Goal: Transaction & Acquisition: Purchase product/service

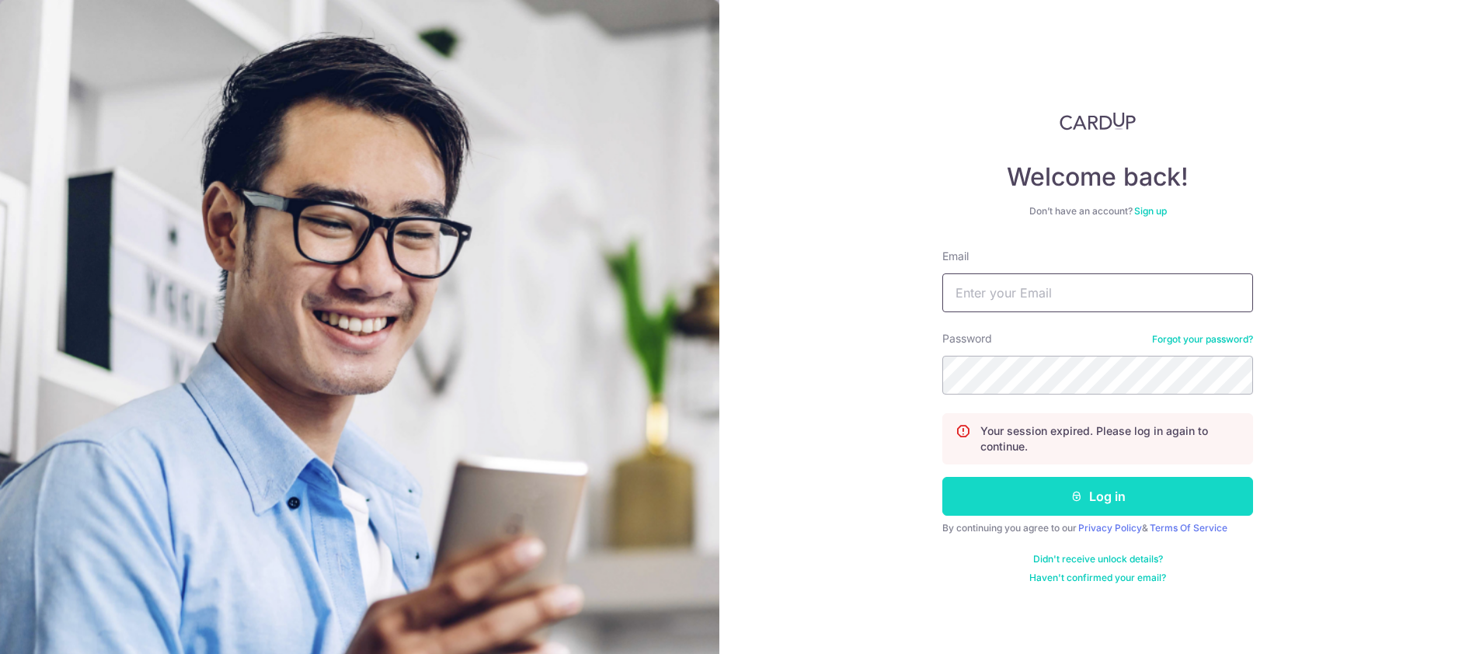
type input "angela@mac-friends.com"
click at [1005, 500] on button "Log in" at bounding box center [1098, 496] width 311 height 39
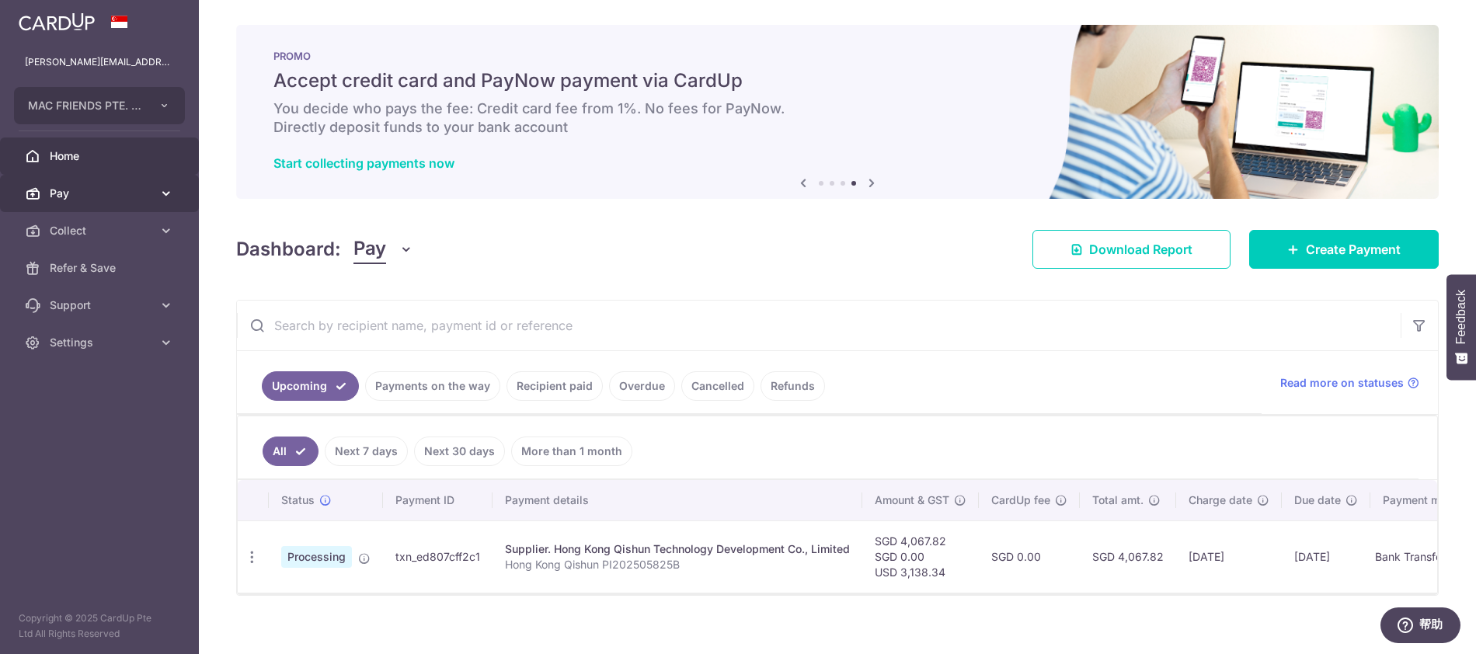
click at [82, 196] on span "Pay" at bounding box center [101, 194] width 103 height 16
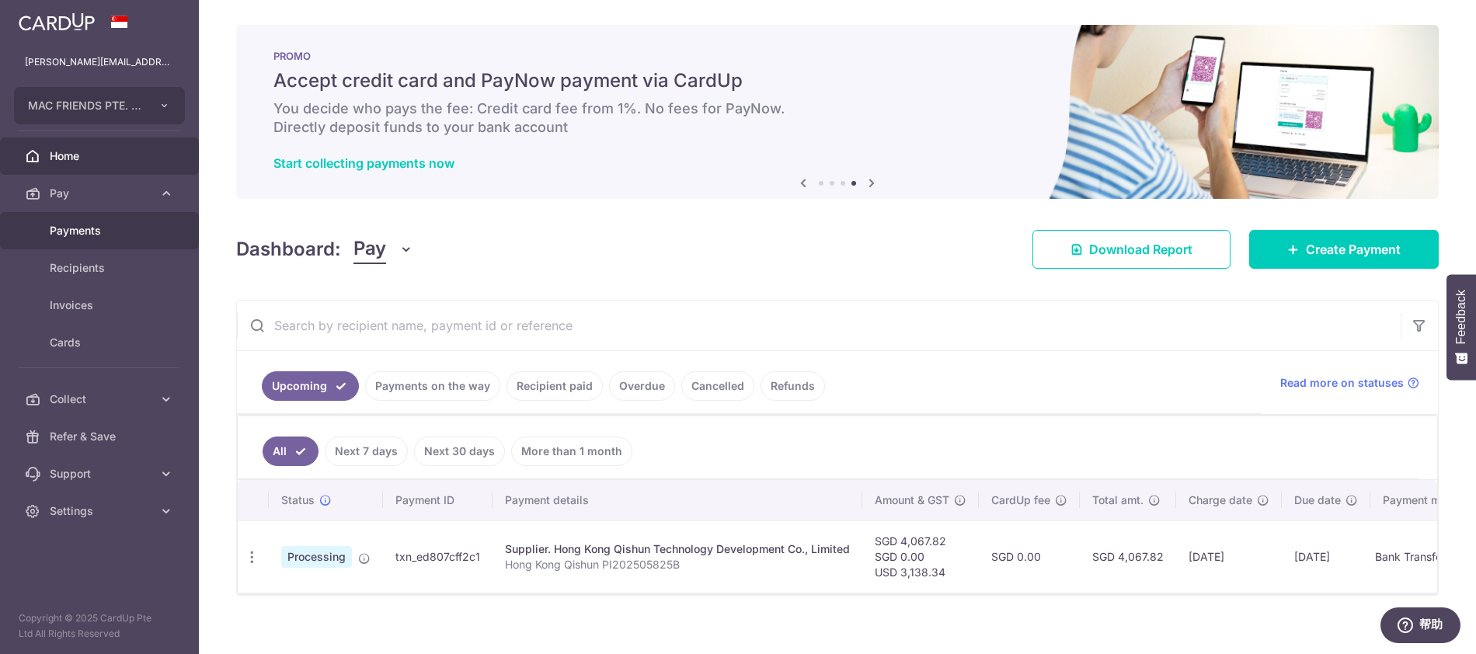
click at [92, 234] on span "Payments" at bounding box center [101, 231] width 103 height 16
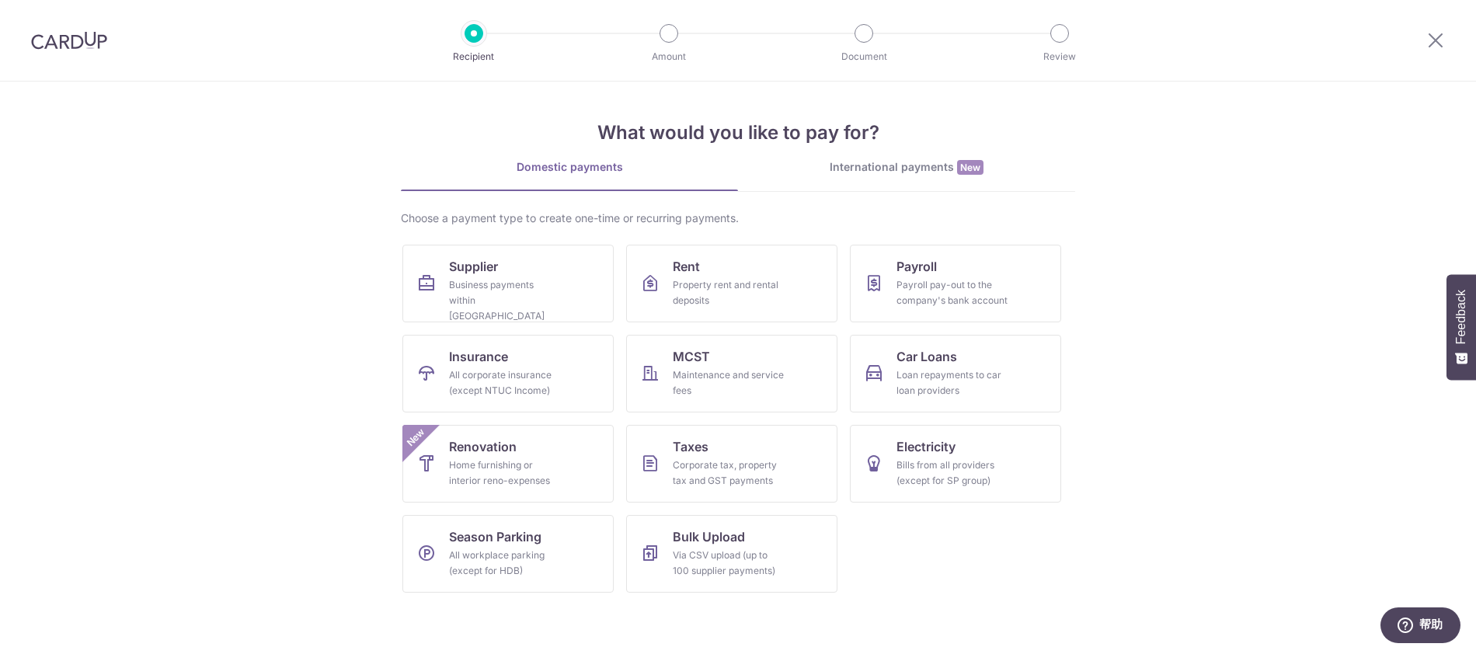
click at [890, 170] on div "International payments New" at bounding box center [906, 167] width 337 height 16
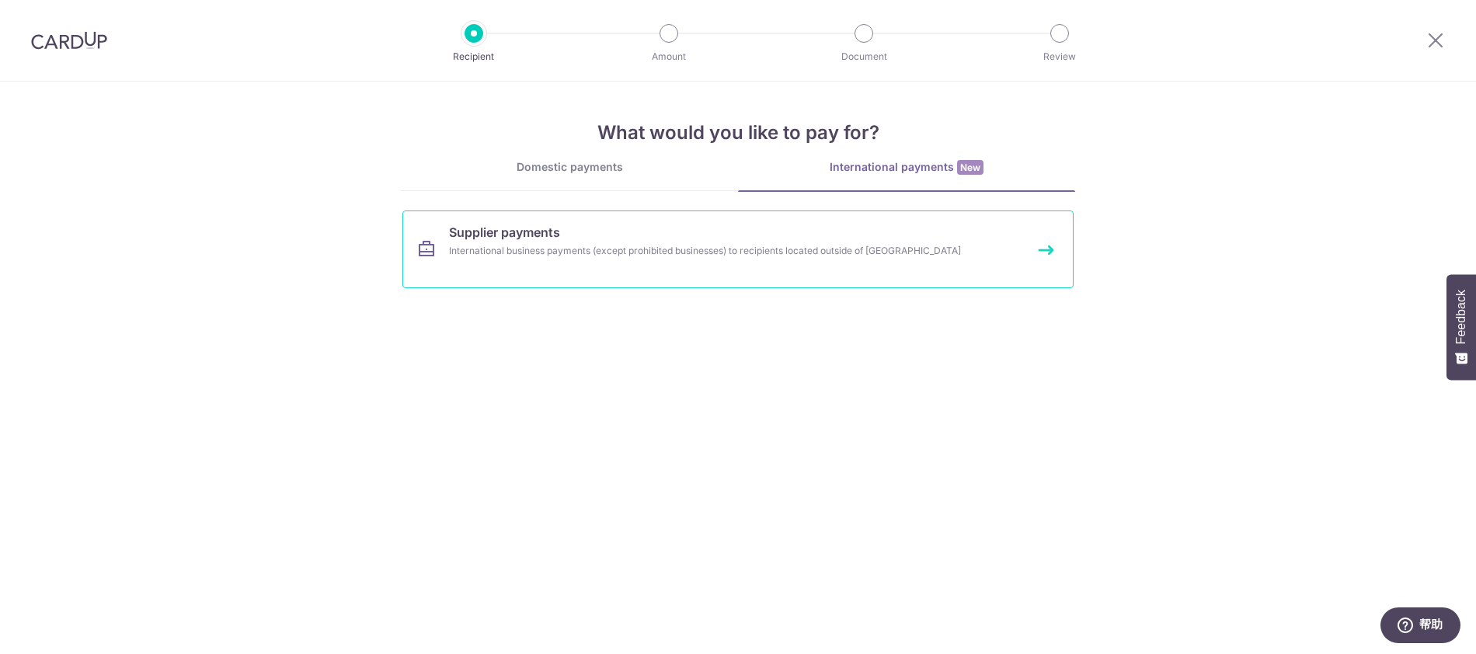
click at [687, 250] on div "International business payments (except prohibited businesses) to recipients lo…" at bounding box center [717, 251] width 537 height 16
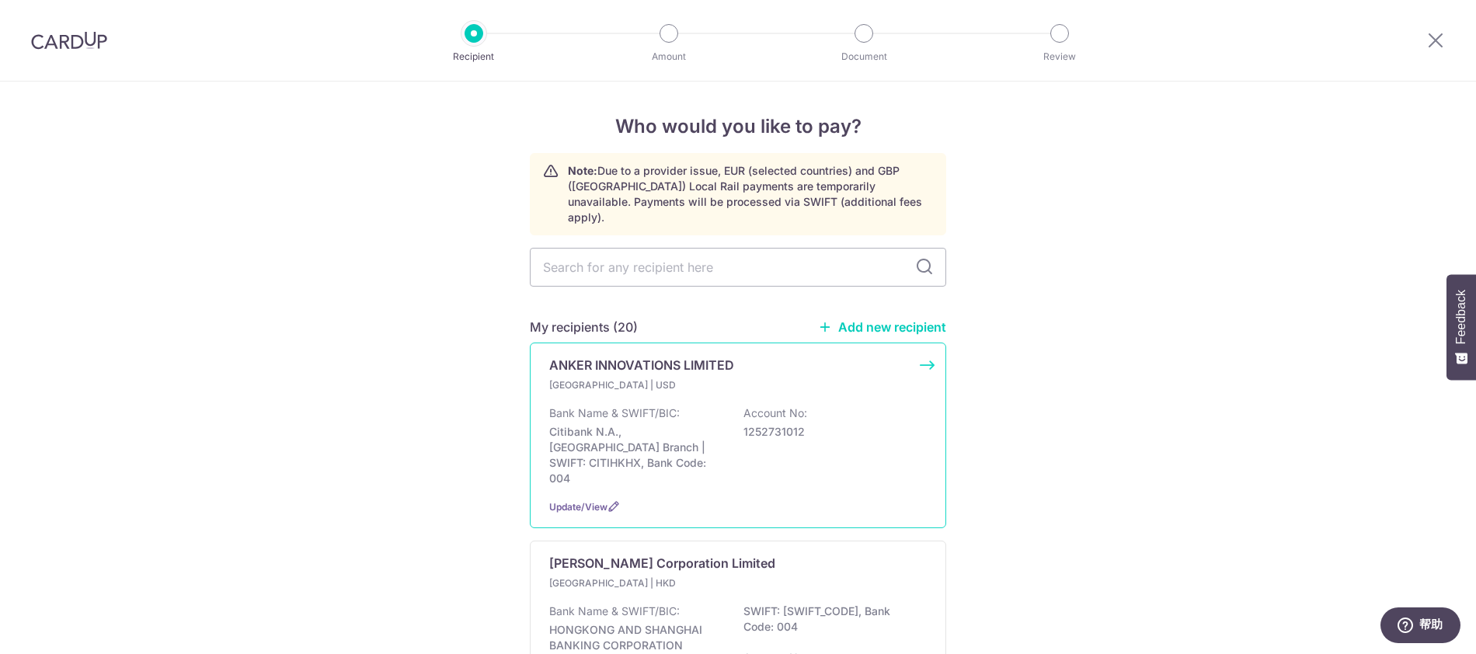
click at [664, 356] on p "ANKER INNOVATIONS LIMITED" at bounding box center [641, 365] width 185 height 19
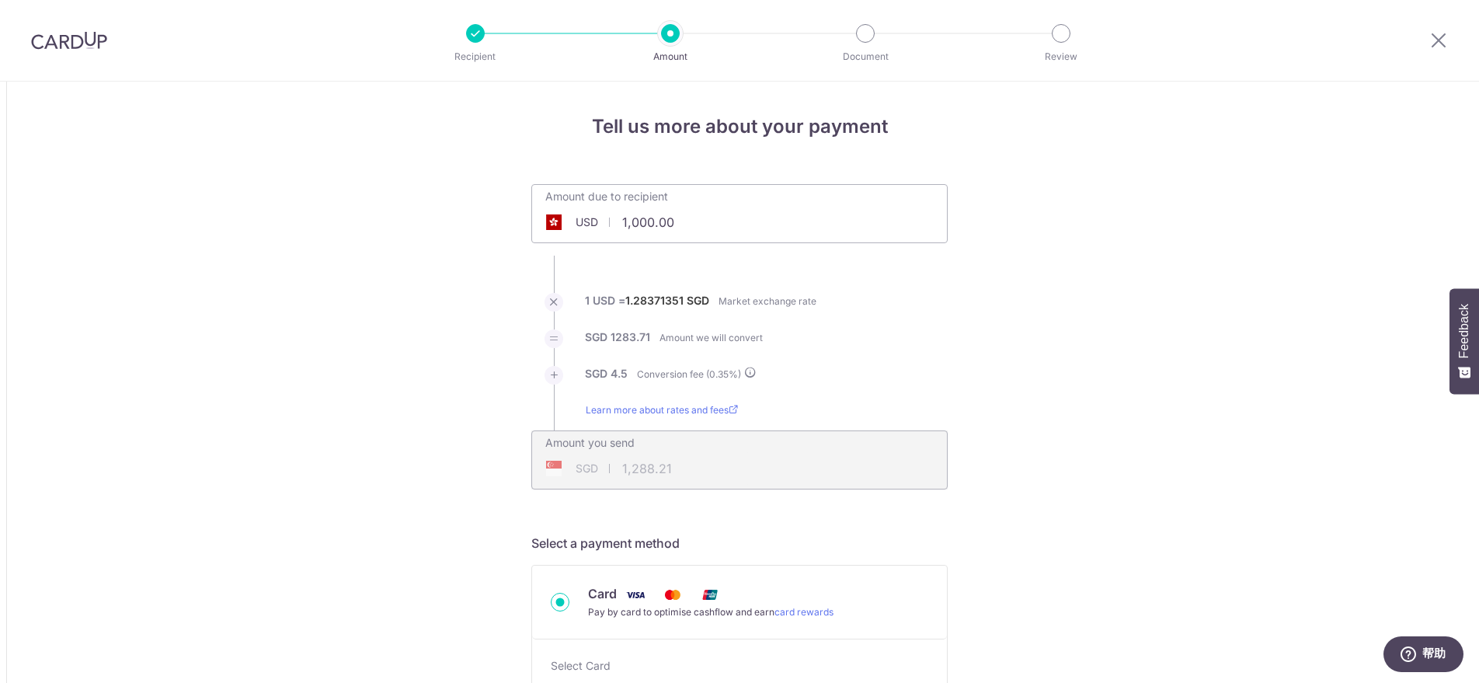
drag, startPoint x: 695, startPoint y: 207, endPoint x: 709, endPoint y: 225, distance: 22.7
click at [695, 209] on input "1,000.00" at bounding box center [652, 222] width 240 height 36
drag, startPoint x: 709, startPoint y: 224, endPoint x: 601, endPoint y: 221, distance: 107.3
click at [601, 221] on div "USD 1,000.00 1000" at bounding box center [652, 222] width 240 height 36
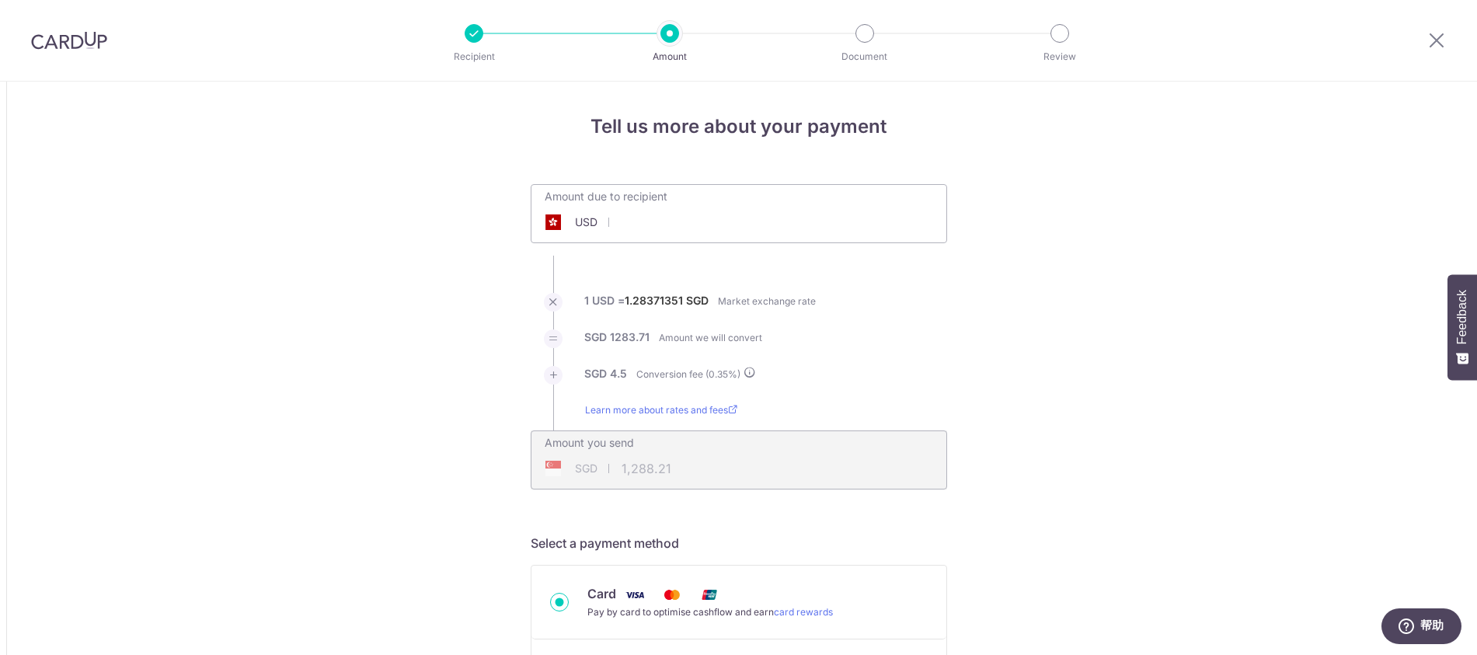
click at [646, 229] on input "text" at bounding box center [651, 222] width 240 height 36
type input "162,856.92"
type input "209,763.71"
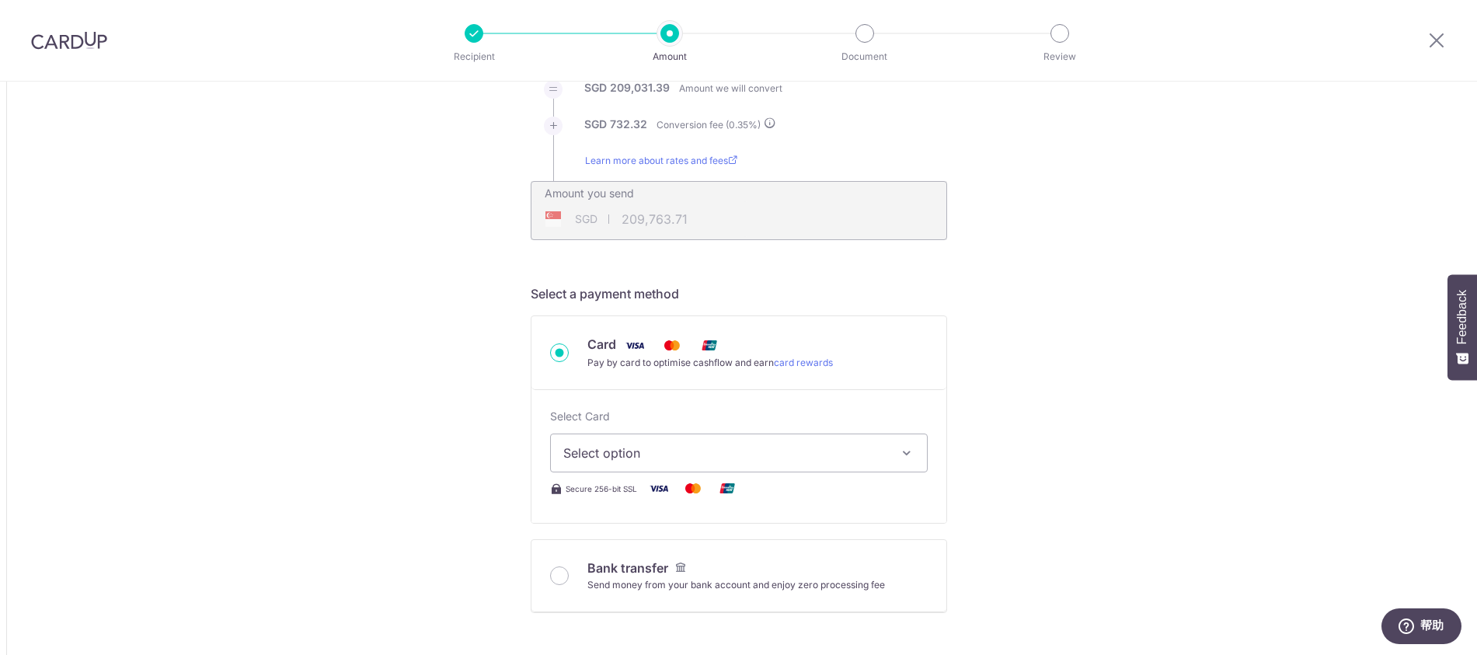
scroll to position [252, 0]
click at [558, 576] on input "Bank transfer Send money from your bank account and enjoy zero processing fee" at bounding box center [559, 573] width 19 height 19
radio input "true"
type input "162,856.92"
type input "209,432.53"
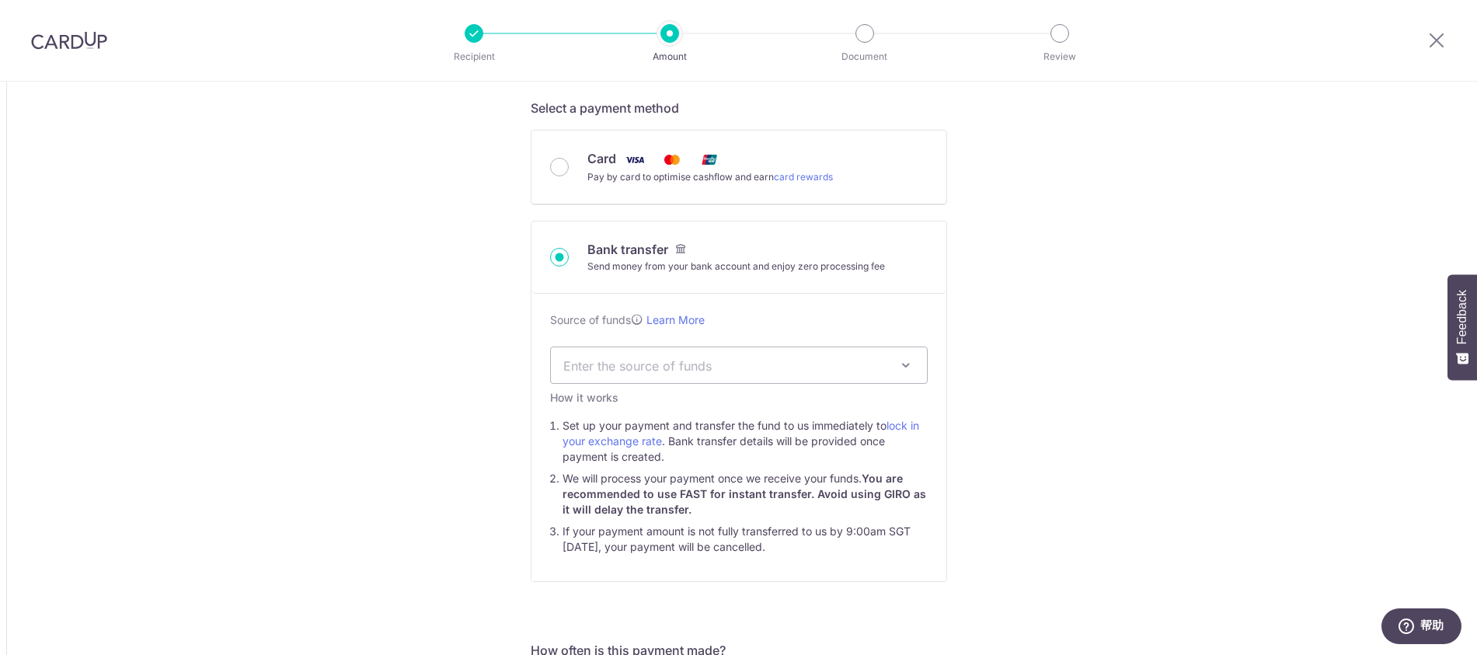
scroll to position [446, 0]
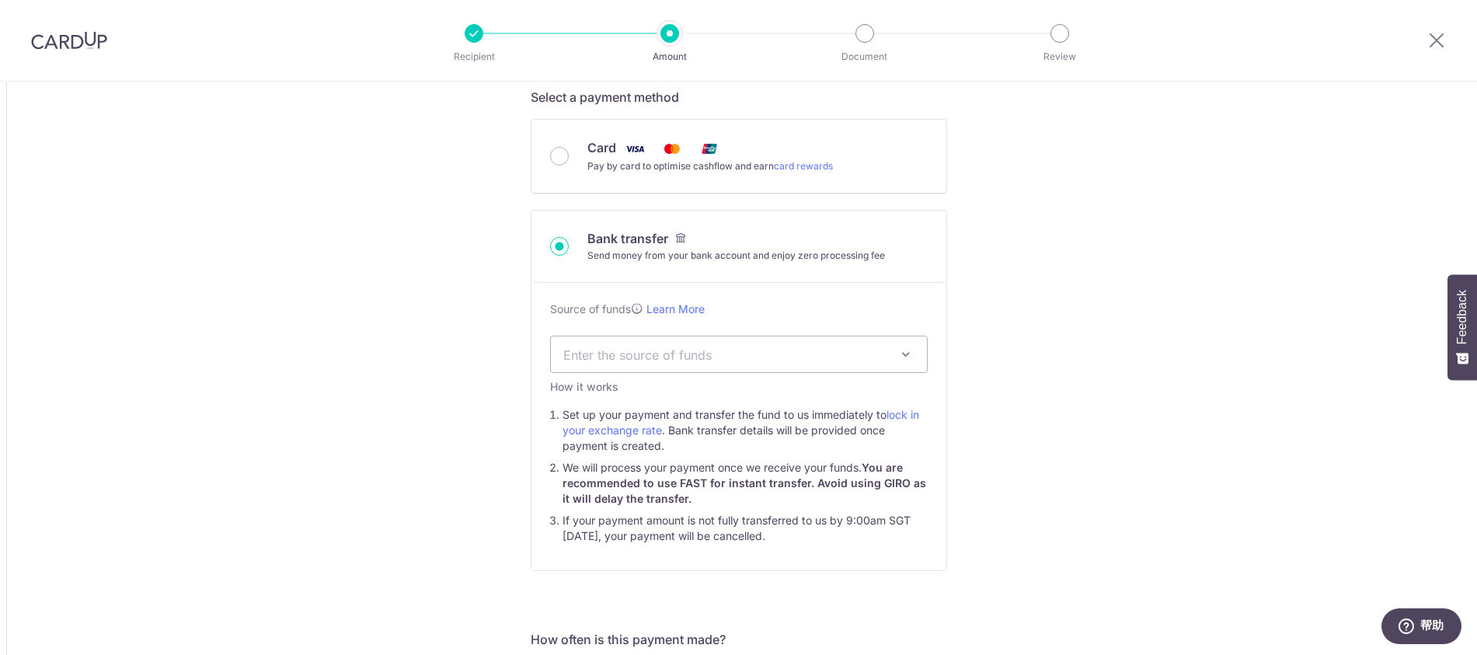
click at [711, 354] on span "Enter the source of funds" at bounding box center [726, 354] width 326 height 17
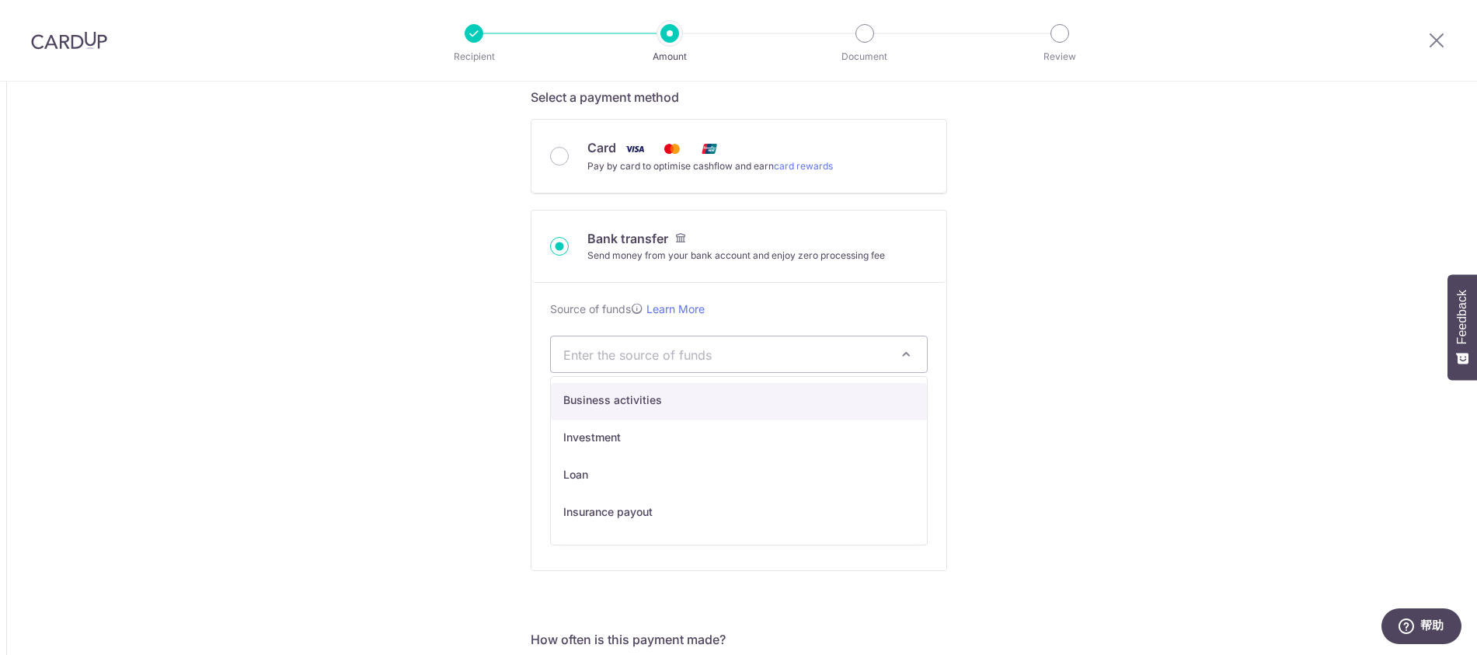
select select "1"
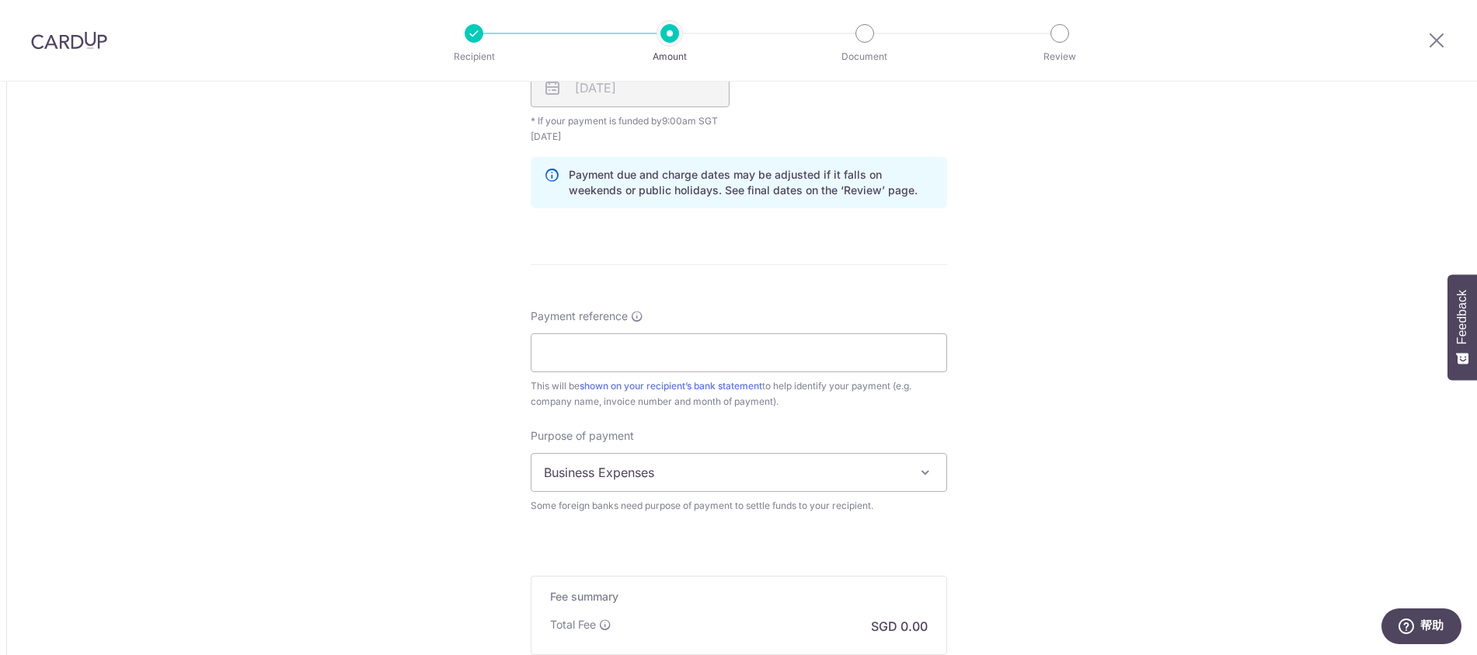
scroll to position [1225, 0]
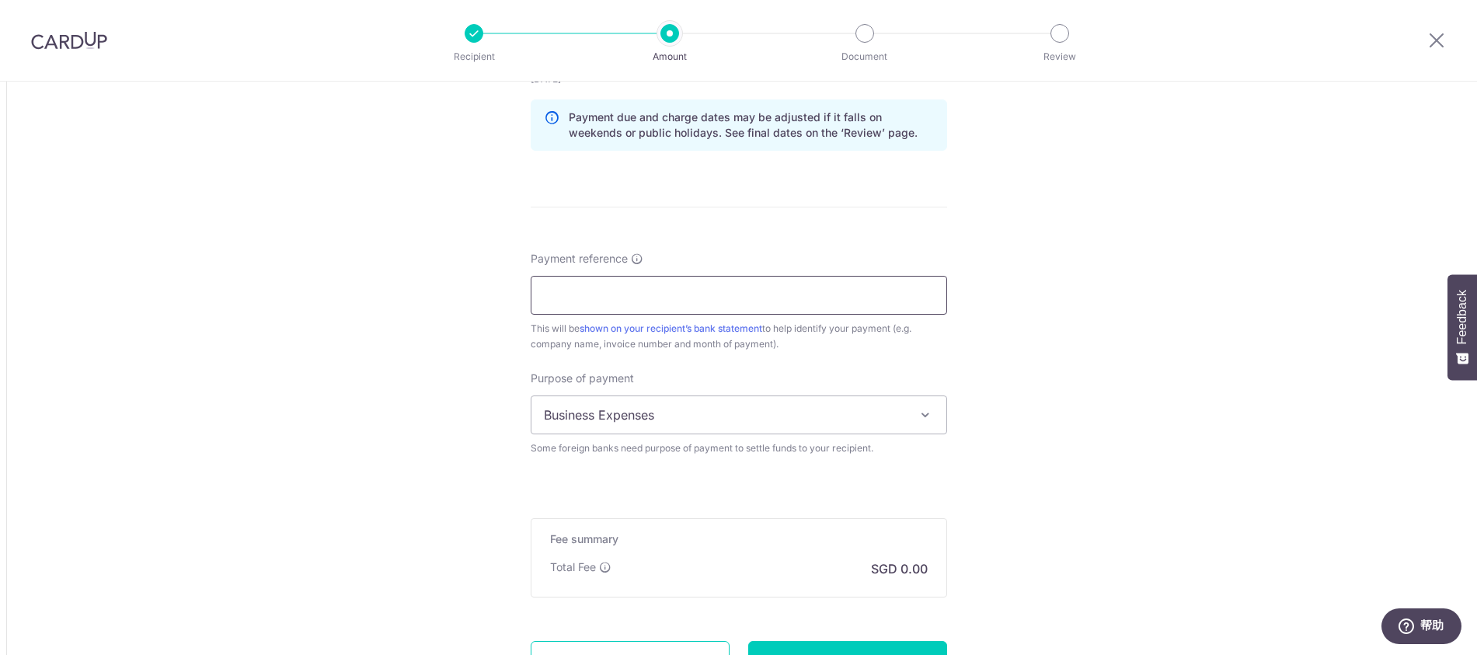
click at [587, 294] on input "Payment reference" at bounding box center [739, 295] width 416 height 39
type input "MAC FRIENDS TT01092025"
click at [758, 413] on span "Business Expenses" at bounding box center [738, 414] width 415 height 37
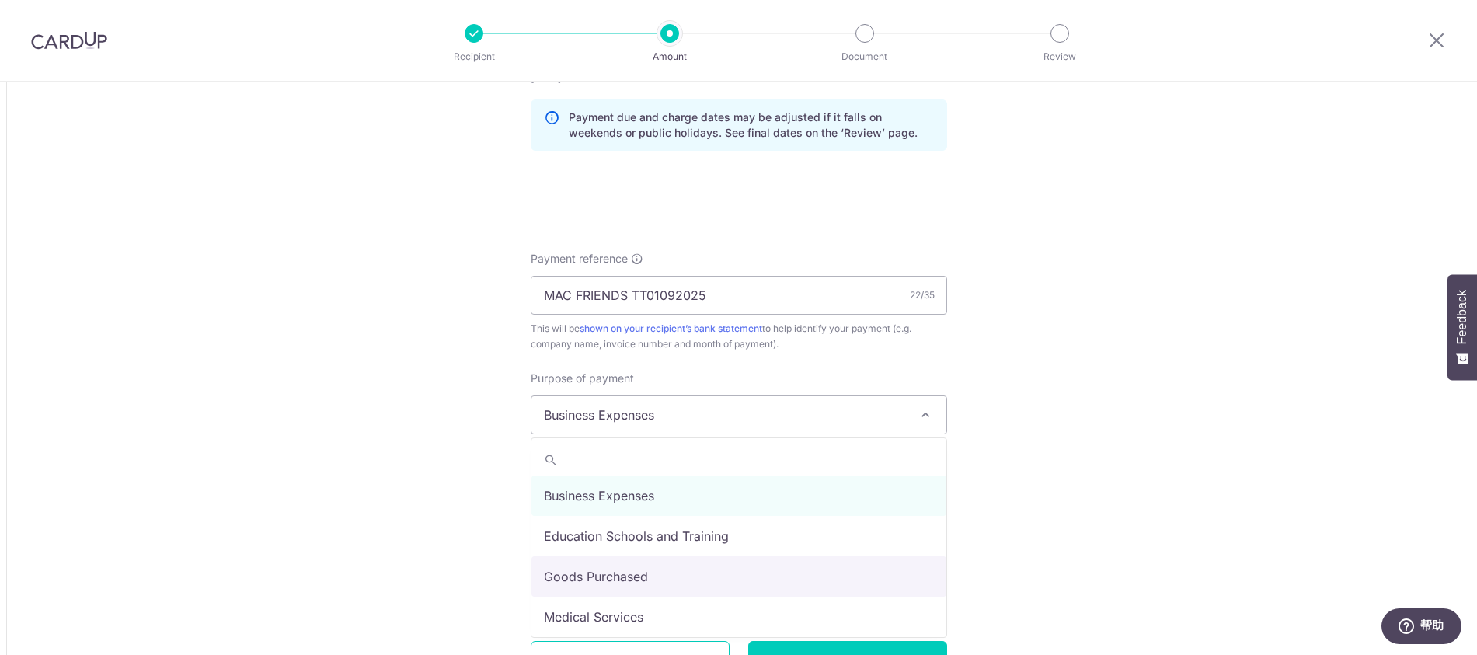
select select "Goods Purchased"
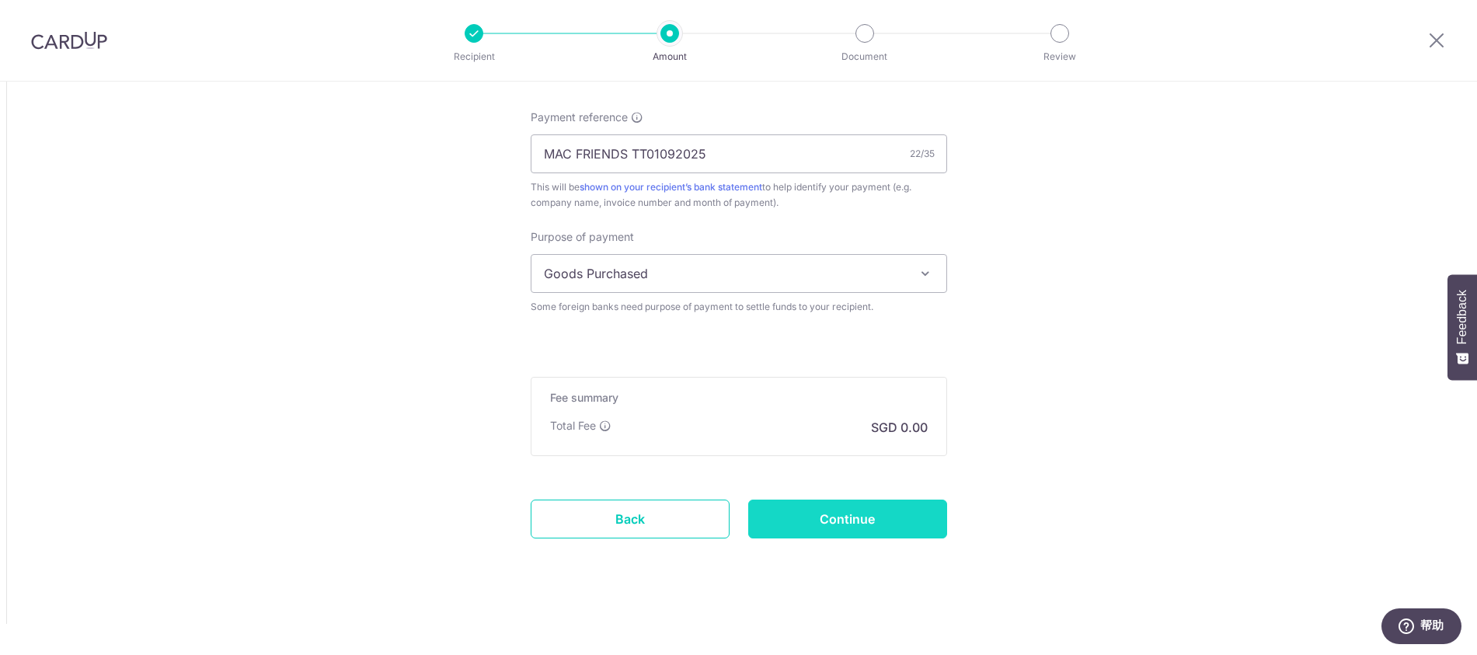
scroll to position [1366, 0]
click at [849, 525] on input "Continue" at bounding box center [847, 519] width 199 height 39
type input "Create Schedule"
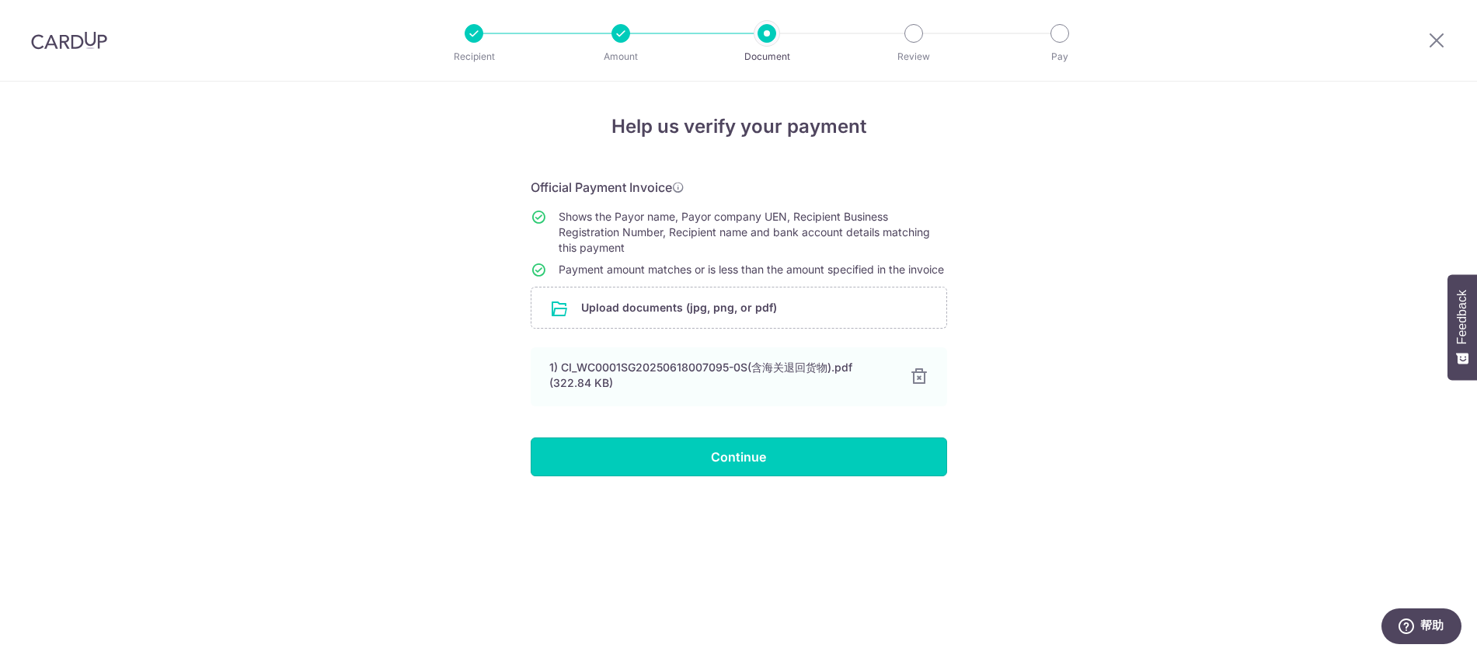
drag, startPoint x: 755, startPoint y: 481, endPoint x: 741, endPoint y: 482, distance: 14.0
click at [755, 476] on input "Continue" at bounding box center [739, 456] width 416 height 39
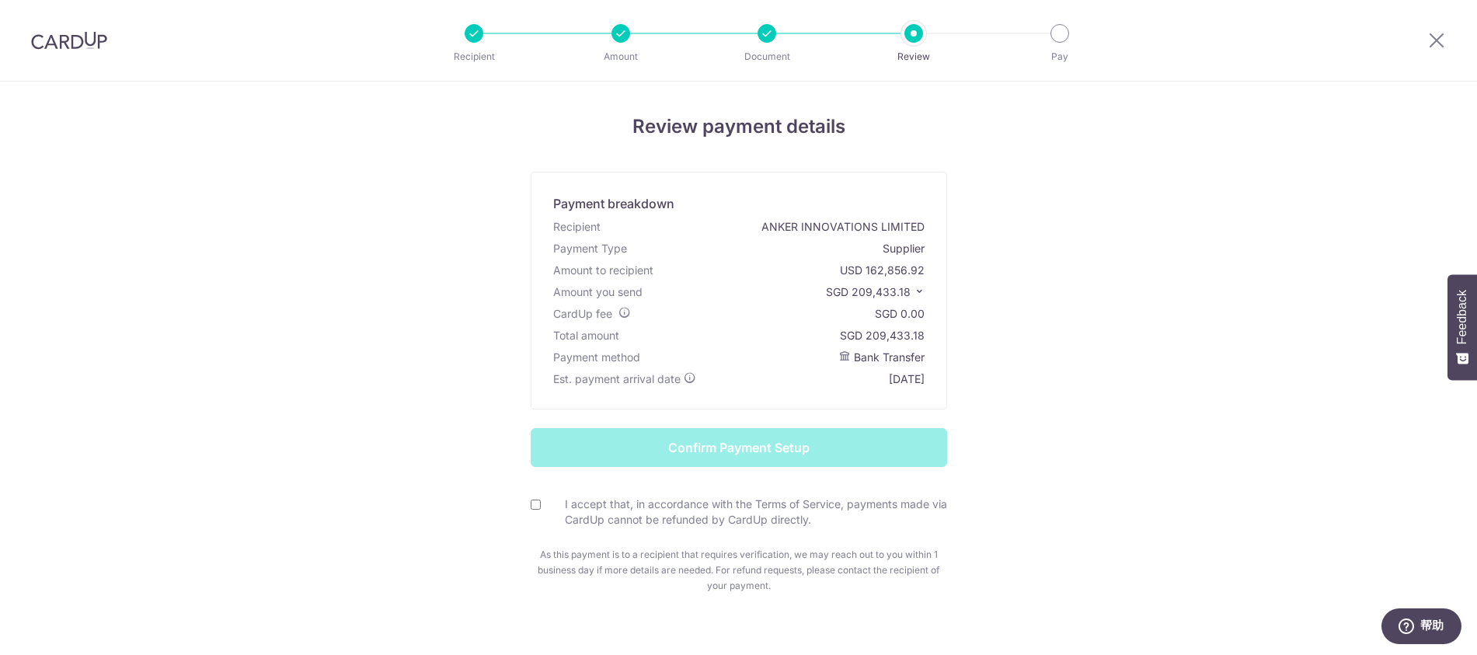
click at [533, 507] on input "I accept that, in accordance with the Terms of Service, payments made via CardU…" at bounding box center [536, 505] width 10 height 10
checkbox input "true"
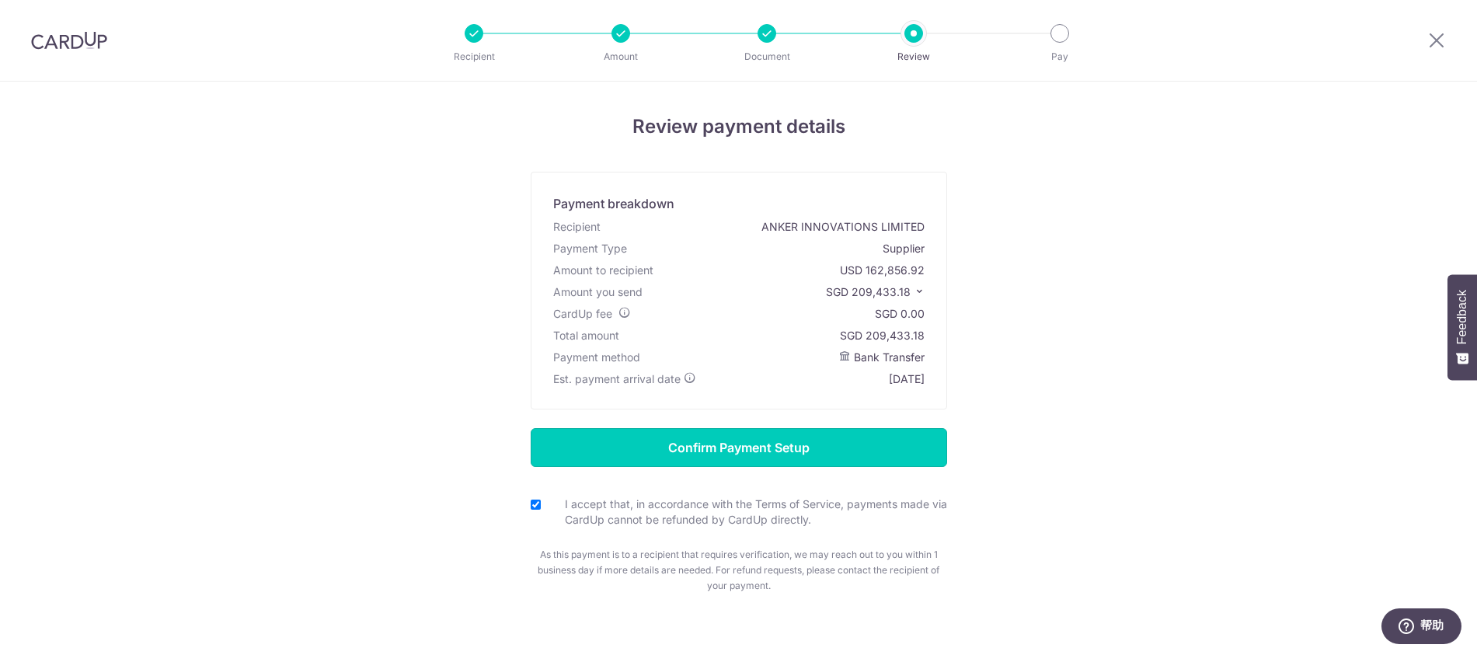
click at [842, 457] on input "Confirm Payment Setup" at bounding box center [739, 447] width 416 height 39
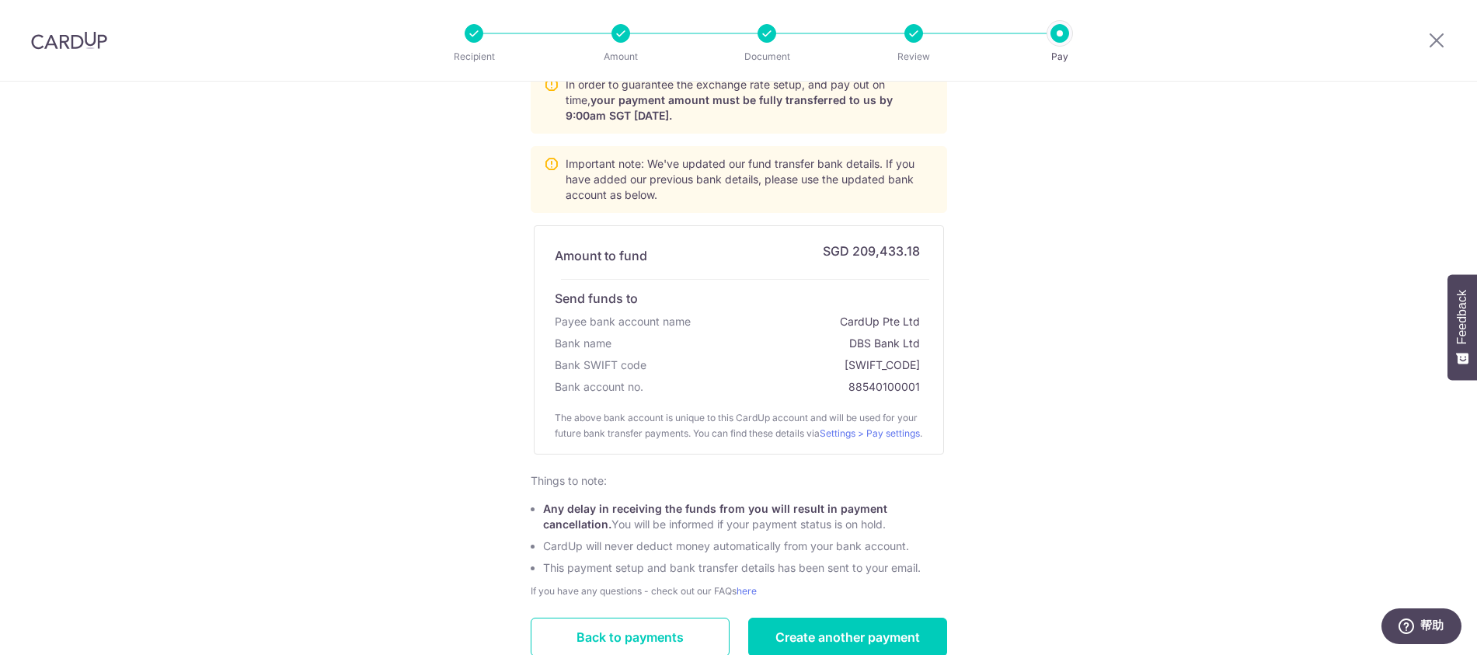
scroll to position [217, 0]
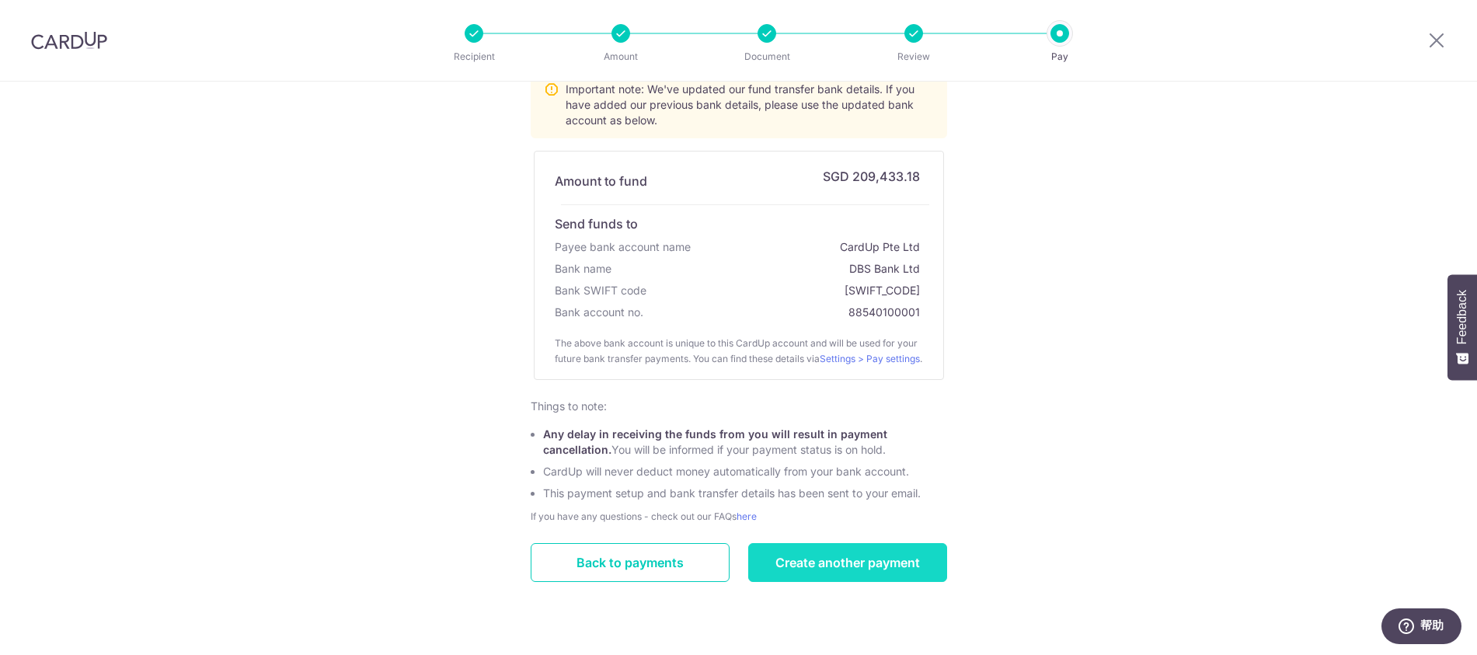
click at [832, 571] on link "Create another payment" at bounding box center [847, 562] width 199 height 39
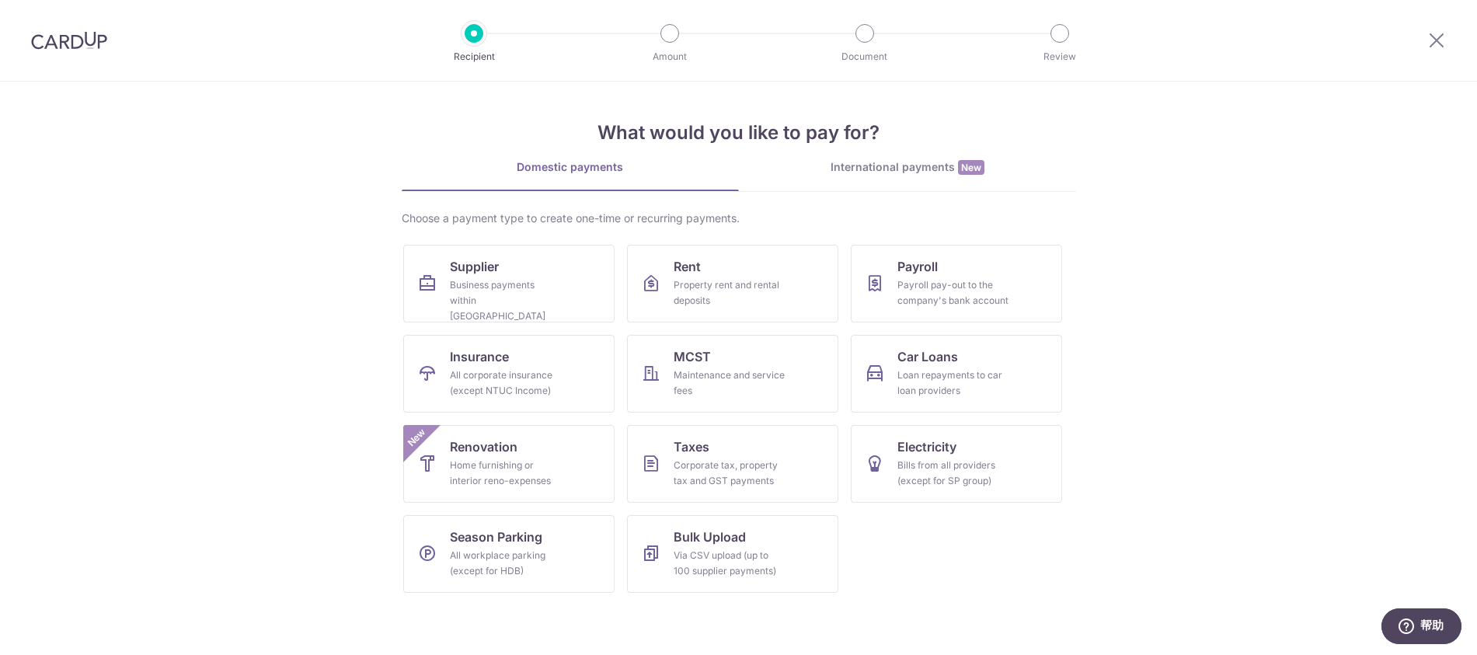
click at [897, 170] on div "International payments New" at bounding box center [907, 167] width 337 height 16
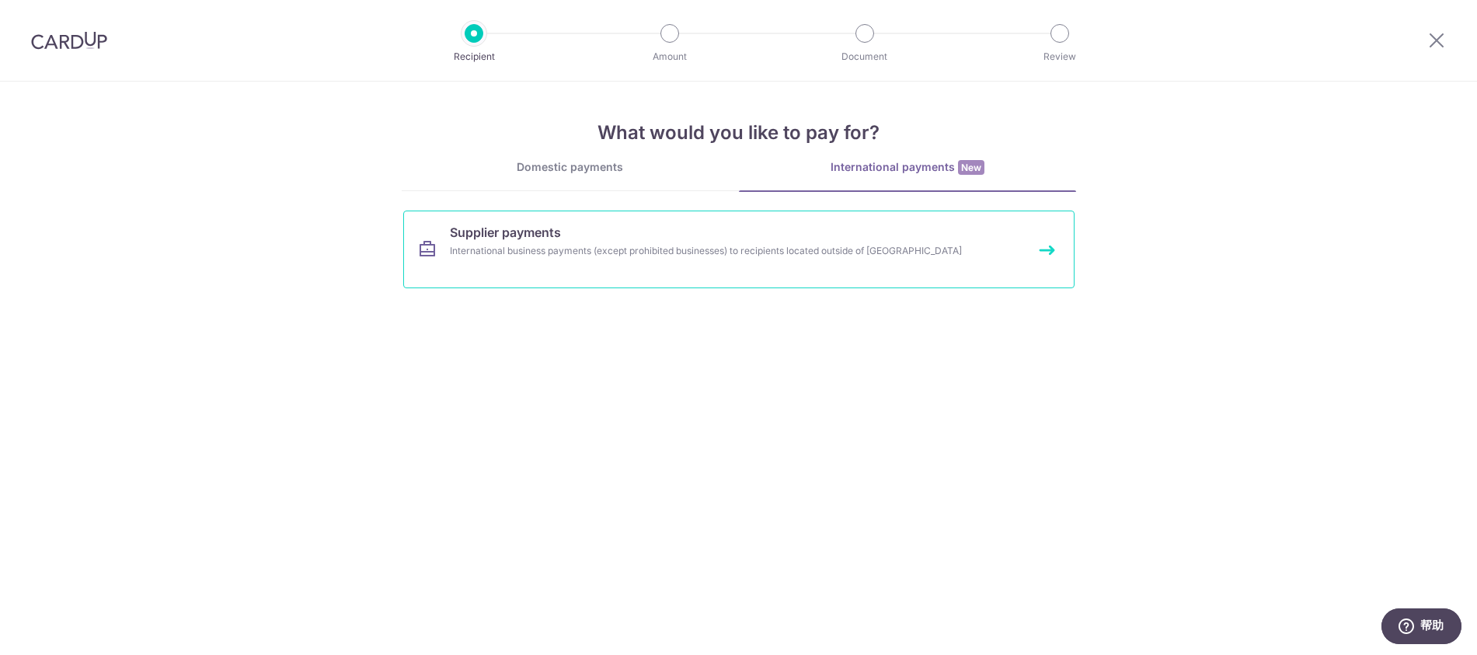
click at [610, 230] on link "Supplier payments International business payments (except prohibited businesses…" at bounding box center [738, 250] width 671 height 78
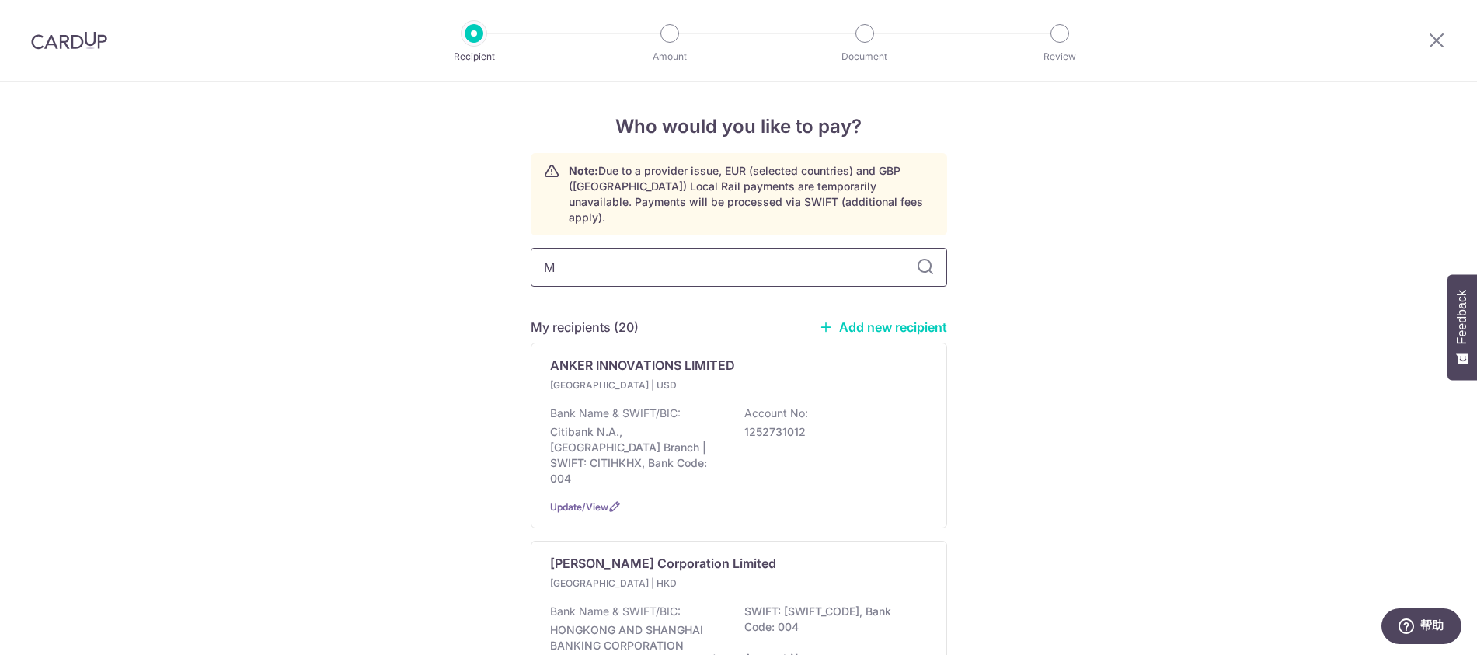
type input "MC"
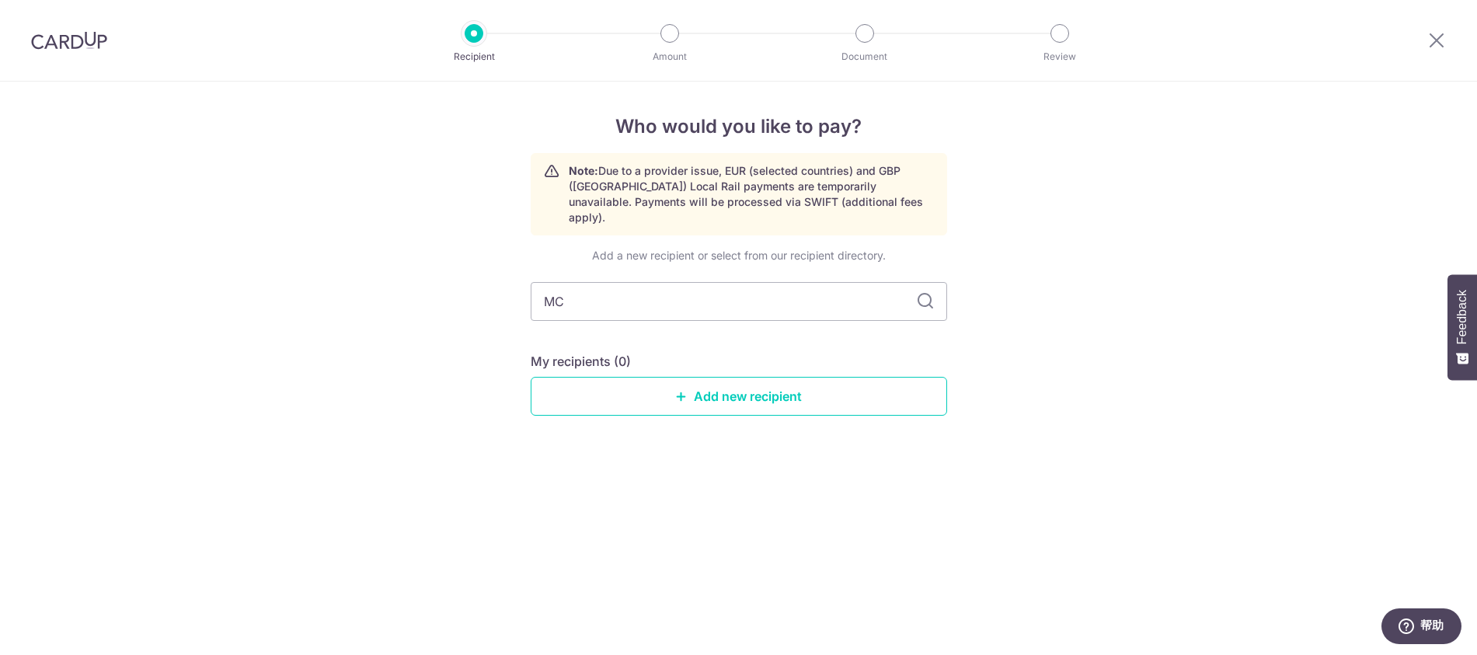
type input "M"
